Goal: Information Seeking & Learning: Find specific fact

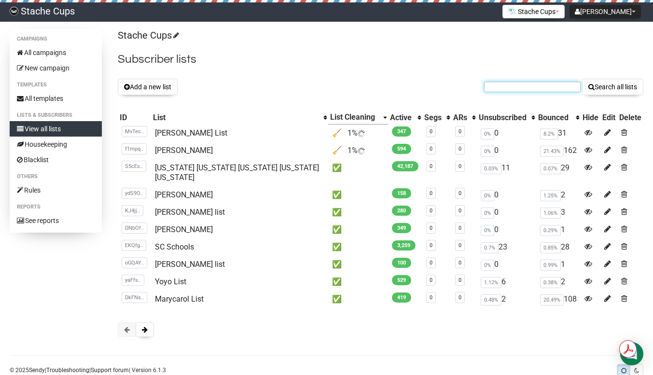
click at [514, 83] on input "text" at bounding box center [532, 87] width 96 height 11
paste input "stanton.kristen@yahoo.com"
type input "stanton.kristen@yahoo.com"
click at [611, 87] on button "Search all lists" at bounding box center [612, 87] width 61 height 16
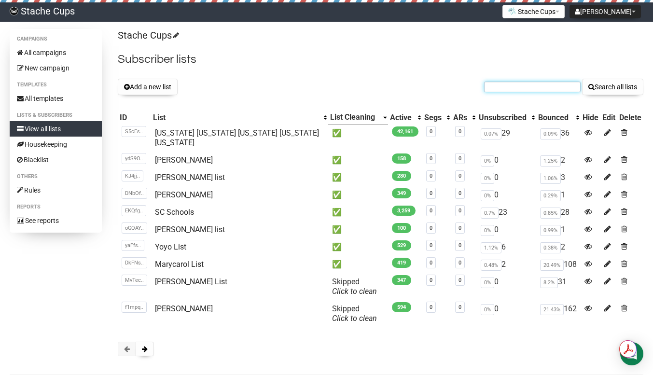
click at [534, 87] on input "text" at bounding box center [532, 87] width 96 height 11
paste input "[EMAIL_ADDRESS][DOMAIN_NAME]"
type input "[EMAIL_ADDRESS][DOMAIN_NAME]"
click at [602, 89] on button "Search all lists" at bounding box center [612, 87] width 61 height 16
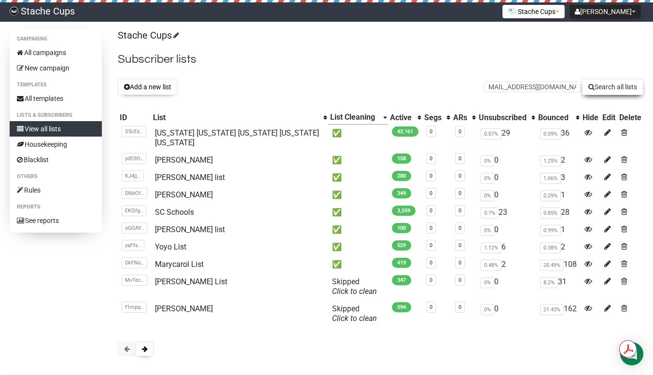
scroll to position [0, 0]
